Goal: Download file/media

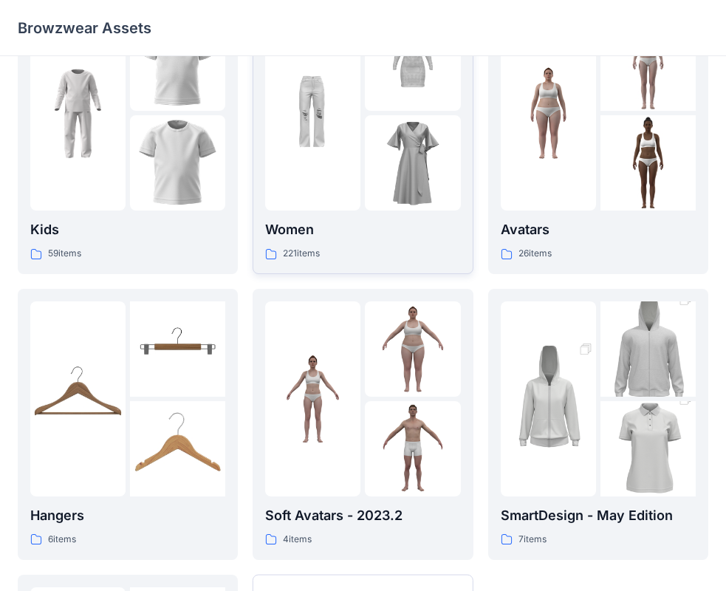
scroll to position [74, 0]
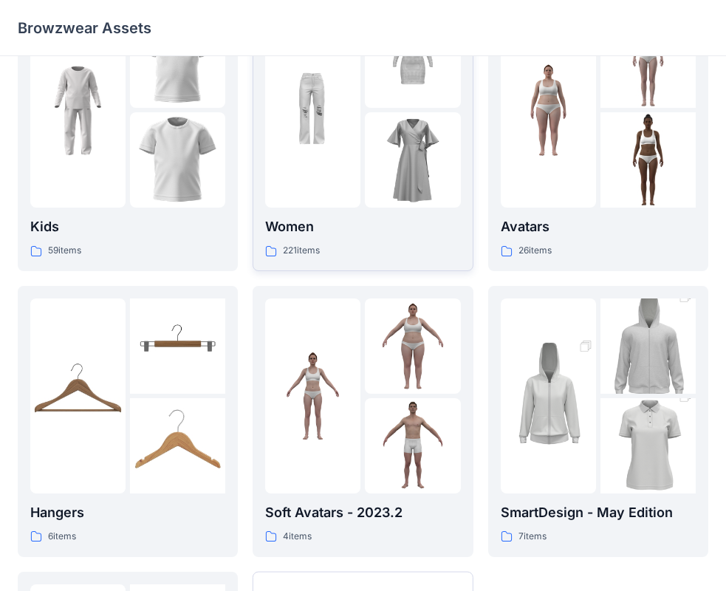
click at [394, 194] on img at bounding box center [412, 159] width 95 height 95
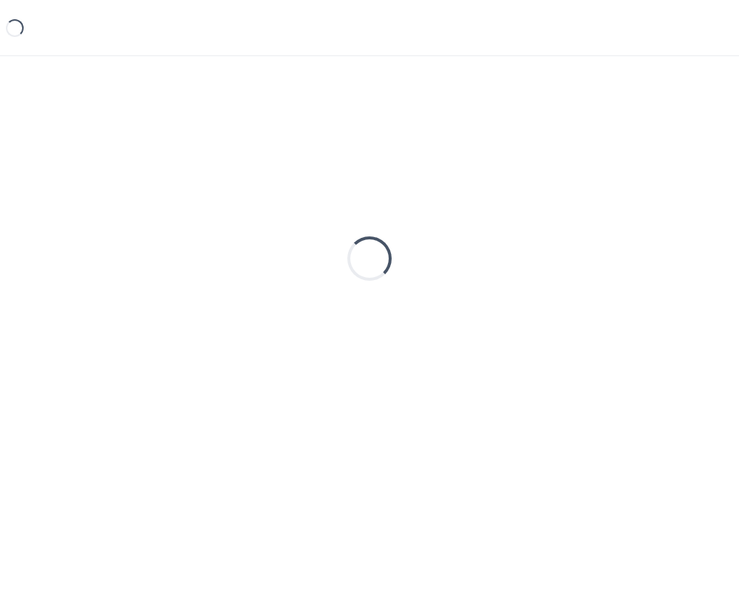
click at [394, 194] on div "Loading..." at bounding box center [369, 258] width 703 height 369
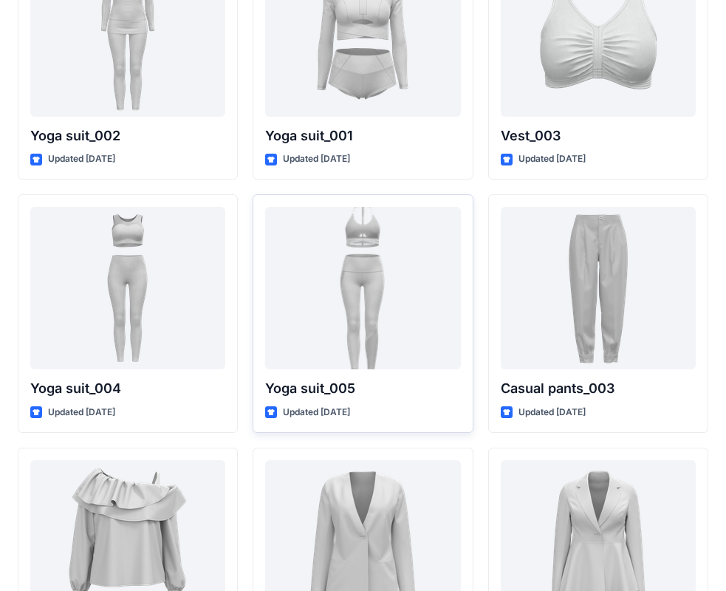
scroll to position [8214, 0]
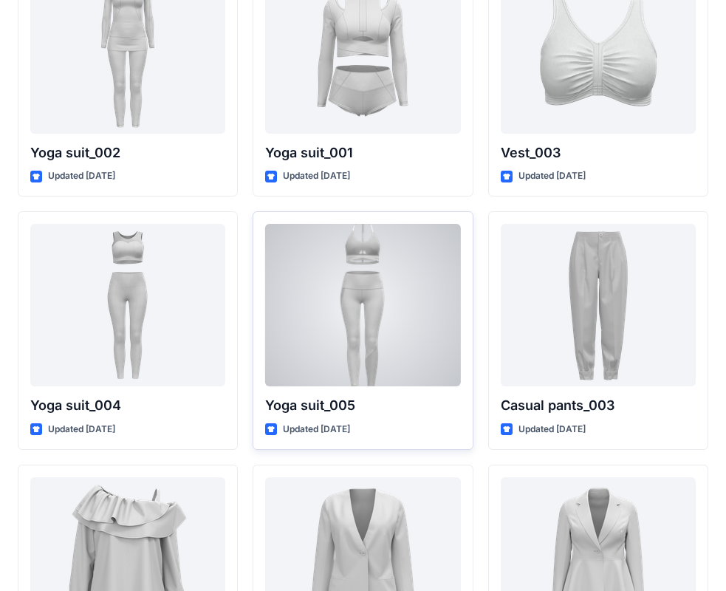
click at [406, 335] on div at bounding box center [362, 305] width 195 height 163
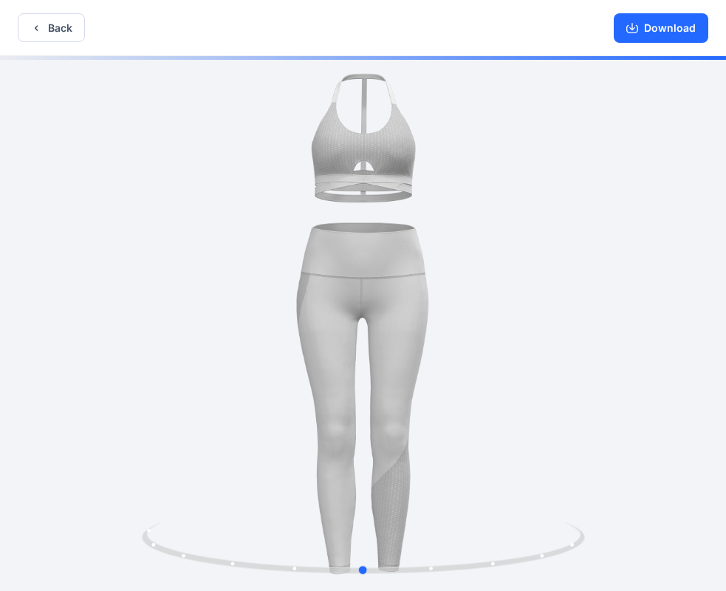
drag, startPoint x: 406, startPoint y: 335, endPoint x: 305, endPoint y: 347, distance: 101.9
click at [303, 343] on div at bounding box center [363, 325] width 726 height 538
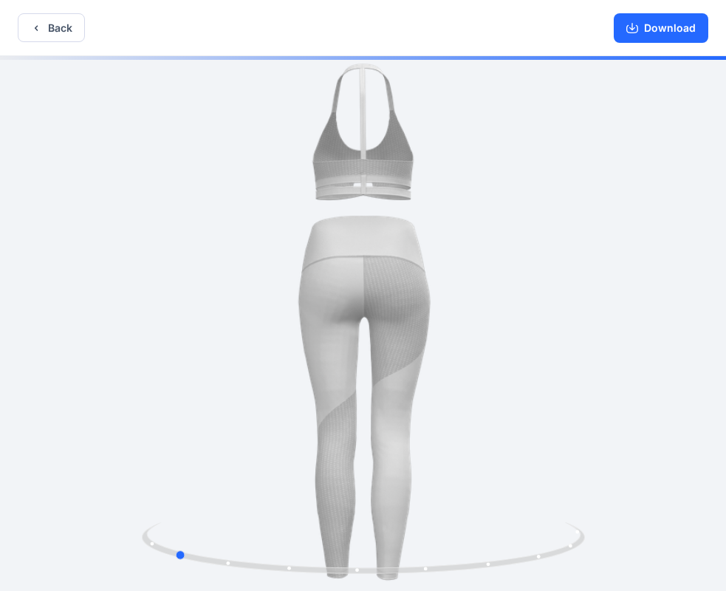
drag, startPoint x: 392, startPoint y: 388, endPoint x: 220, endPoint y: 386, distance: 172.2
click at [220, 386] on div at bounding box center [363, 325] width 726 height 538
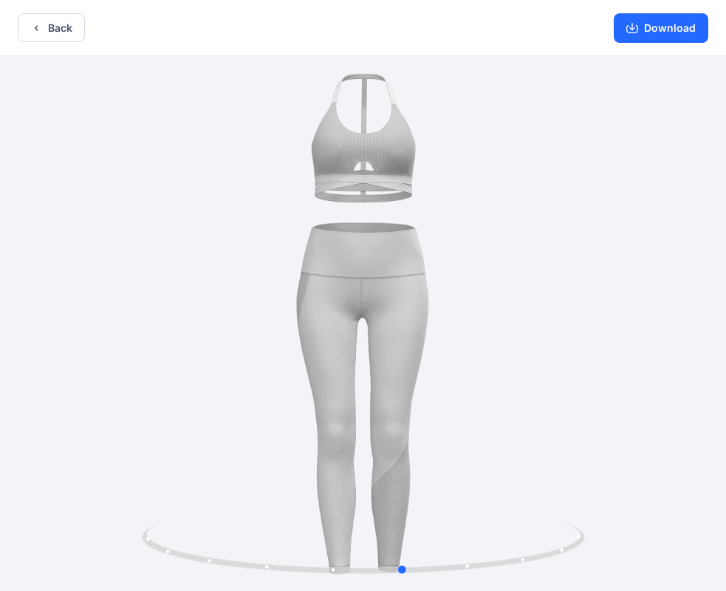
drag, startPoint x: 369, startPoint y: 388, endPoint x: 242, endPoint y: 467, distance: 149.7
click at [242, 467] on div at bounding box center [363, 325] width 726 height 538
drag, startPoint x: 416, startPoint y: 250, endPoint x: 395, endPoint y: 371, distance: 122.3
click at [395, 371] on div at bounding box center [363, 325] width 726 height 538
click at [701, 30] on button "Download" at bounding box center [661, 28] width 95 height 30
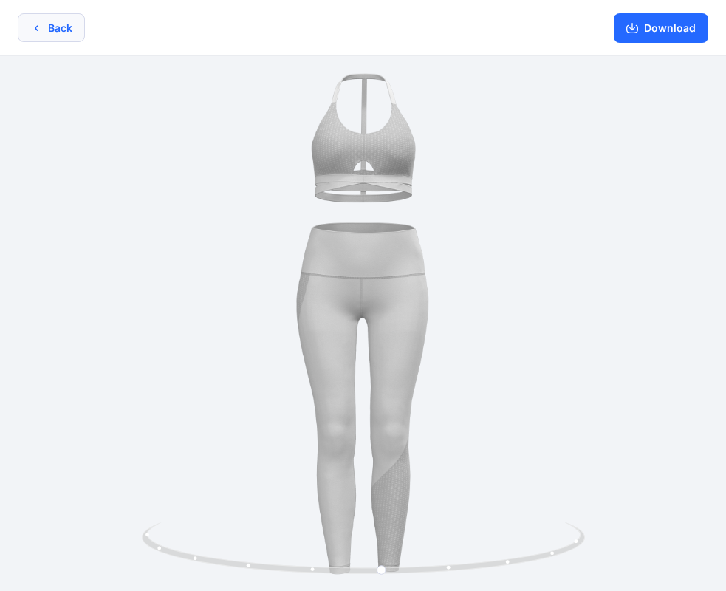
click at [37, 31] on icon "button" at bounding box center [36, 28] width 12 height 12
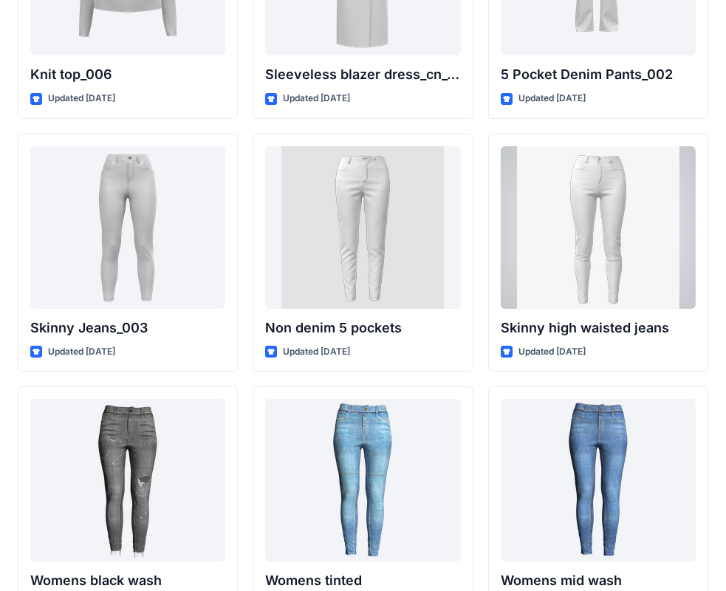
scroll to position [10209, 0]
